Goal: Task Accomplishment & Management: Use online tool/utility

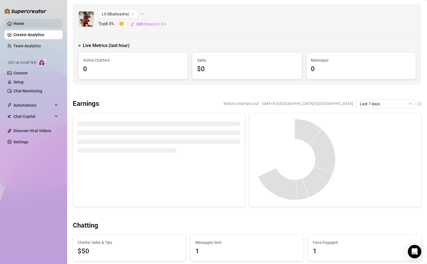
click at [20, 25] on link "Home" at bounding box center [18, 23] width 11 height 4
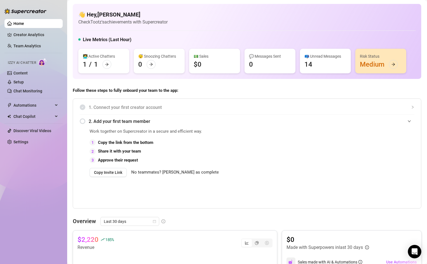
click at [34, 30] on ul "Home Creator Analytics Team Analytics Izzy AI Chatter Content Setup Chat Monito…" at bounding box center [33, 83] width 58 height 132
click at [32, 36] on link "Creator Analytics" at bounding box center [35, 34] width 45 height 9
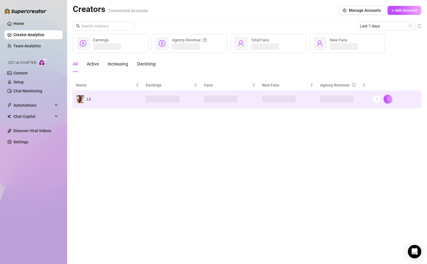
click at [150, 99] on span at bounding box center [163, 99] width 34 height 7
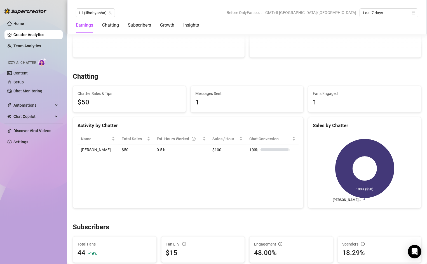
scroll to position [106, 0]
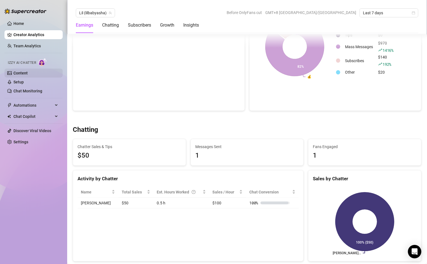
click at [23, 73] on link "Content" at bounding box center [20, 73] width 14 height 4
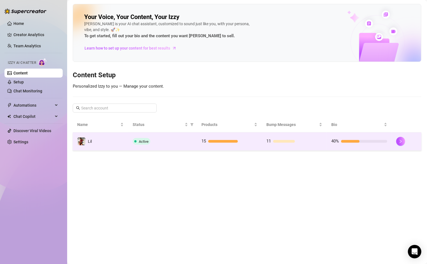
click at [223, 142] on div at bounding box center [223, 141] width 30 height 3
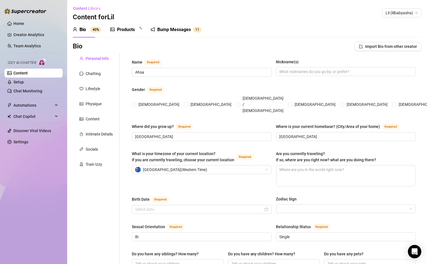
radio input "true"
type input "[DATE]"
click at [129, 26] on div "Products" at bounding box center [126, 29] width 18 height 7
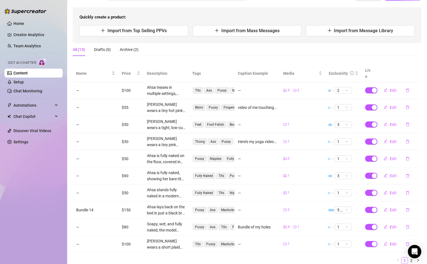
scroll to position [64, 0]
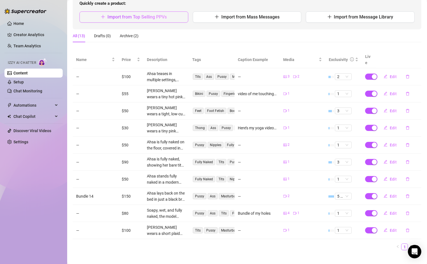
click at [136, 20] on button "Import from Top Selling PPVs" at bounding box center [134, 16] width 109 height 11
type textarea "Type your message here..."
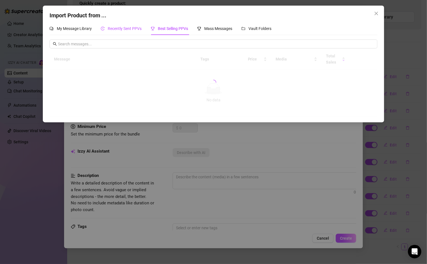
click at [116, 31] on span "Recently Sent PPVs" at bounding box center [125, 28] width 34 height 4
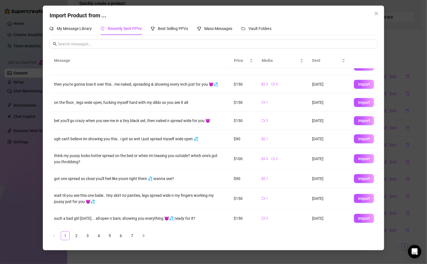
scroll to position [0, 0]
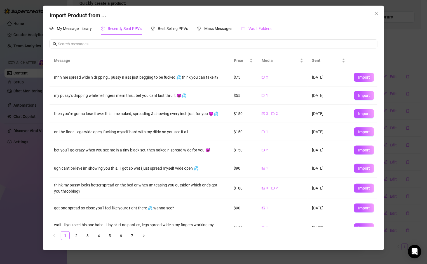
click at [253, 25] on div "Vault Folders" at bounding box center [257, 28] width 30 height 13
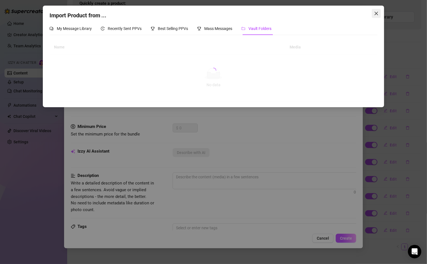
click at [376, 14] on icon "close" at bounding box center [377, 13] width 4 height 4
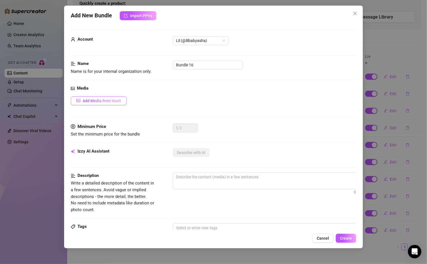
click at [99, 99] on span "Add Media from Vault" at bounding box center [102, 101] width 39 height 4
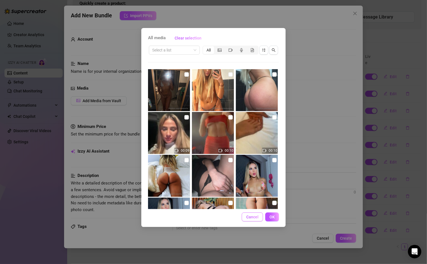
click at [250, 217] on span "Cancel" at bounding box center [253, 217] width 12 height 4
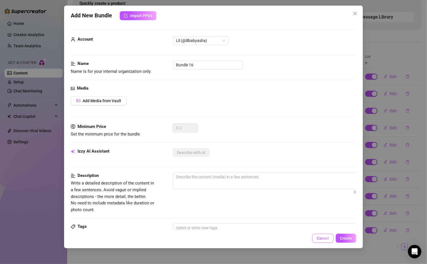
click at [317, 240] on button "Cancel" at bounding box center [323, 238] width 21 height 9
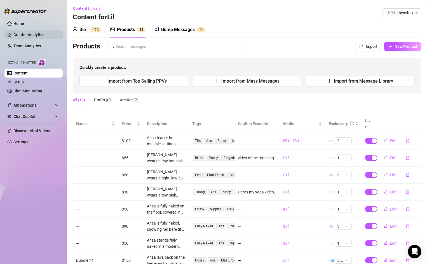
click at [22, 35] on link "Creator Analytics" at bounding box center [35, 34] width 45 height 9
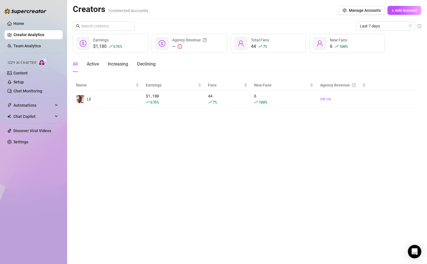
click at [31, 96] on ul "Home Creator Analytics Team Analytics Izzy AI Chatter Content Setup Chat Monito…" at bounding box center [33, 83] width 58 height 132
click at [25, 93] on link "Chat Monitoring" at bounding box center [27, 91] width 29 height 4
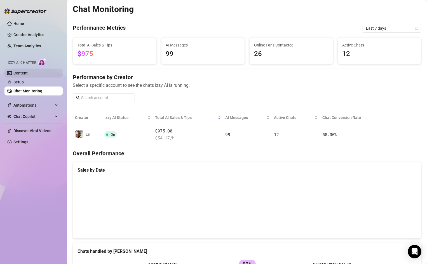
click at [22, 73] on link "Content" at bounding box center [20, 73] width 14 height 4
